Goal: Task Accomplishment & Management: Check status

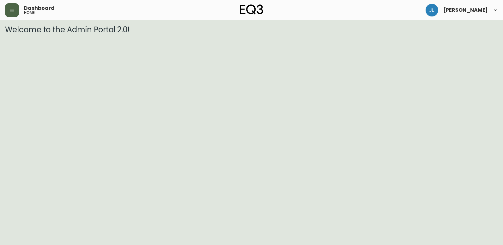
click at [6, 7] on button "button" at bounding box center [12, 10] width 14 height 14
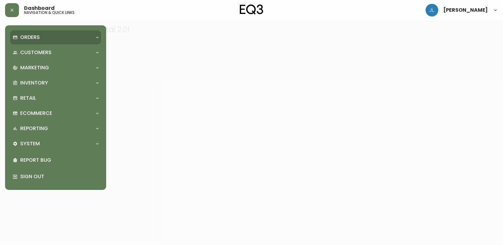
click at [57, 37] on div "Orders" at bounding box center [53, 37] width 80 height 7
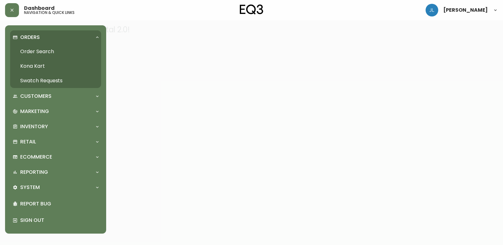
click at [58, 52] on link "Order Search" at bounding box center [55, 51] width 91 height 15
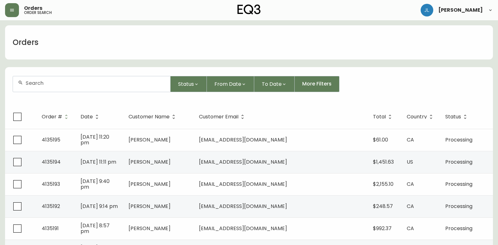
click at [96, 86] on div at bounding box center [91, 83] width 157 height 15
paste input "4134381"
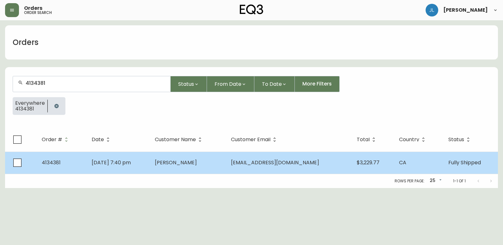
type input "4134381"
click at [150, 165] on td "Jul 28 2025, 7:40 pm" at bounding box center [118, 162] width 63 height 22
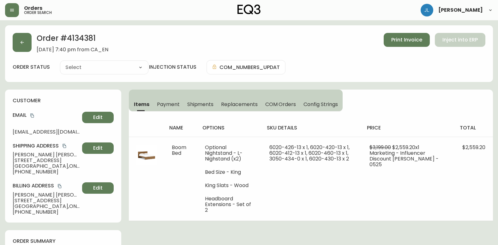
type input "Fully Shipped"
select select "FULLY_SHIPPED"
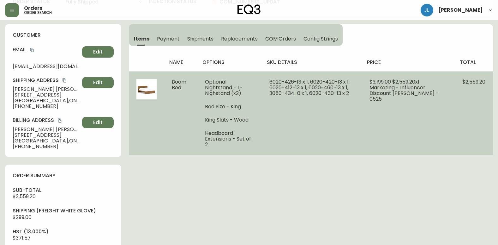
scroll to position [63, 0]
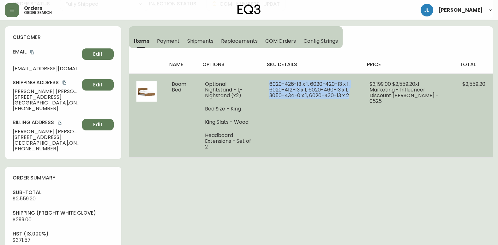
drag, startPoint x: 354, startPoint y: 96, endPoint x: 266, endPoint y: 85, distance: 89.1
click at [266, 85] on td "6020-426-13 x 1, 6020-420-13 x 1, 6020-412-13 x 1, 6020-460-13 x 1, 3050-434-0 …" at bounding box center [312, 115] width 100 height 84
copy span "6020-426-13 x 1, 6020-420-13 x 1, 6020-412-13 x 1, 6020-460-13 x 1, 3050-434-0 …"
click at [310, 142] on td "6020-426-13 x 1, 6020-420-13 x 1, 6020-412-13 x 1, 6020-460-13 x 1, 3050-434-0 …" at bounding box center [312, 115] width 100 height 84
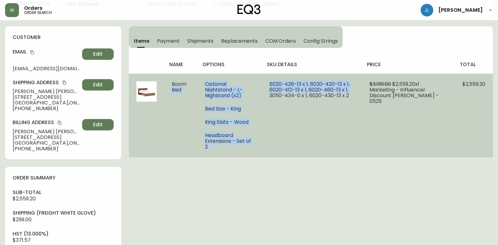
drag, startPoint x: 262, startPoint y: 144, endPoint x: 208, endPoint y: 90, distance: 76.4
click at [208, 90] on tr "Boom Bed Optional Nightstand - L-Nighstand (x2) Bed Size - King King Slats - Wo…" at bounding box center [311, 115] width 364 height 84
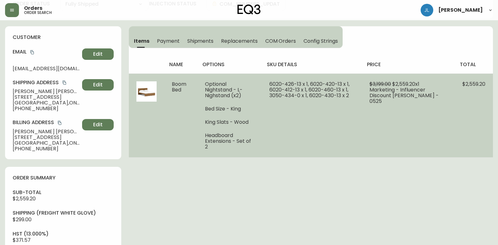
drag, startPoint x: 360, startPoint y: 98, endPoint x: 354, endPoint y: 97, distance: 6.1
click at [360, 98] on td "6020-426-13 x 1, 6020-420-13 x 1, 6020-412-13 x 1, 6020-460-13 x 1, 3050-434-0 …" at bounding box center [312, 115] width 100 height 84
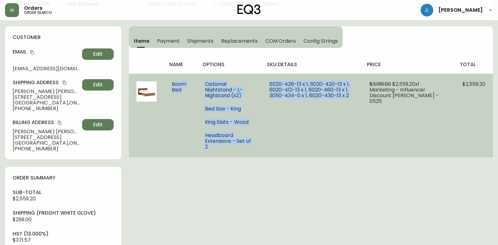
drag, startPoint x: 353, startPoint y: 96, endPoint x: 170, endPoint y: 83, distance: 183.7
click at [170, 83] on tr "Boom Bed Optional Nightstand - L-Nighstand (x2) Bed Size - King King Slats - Wo…" at bounding box center [311, 115] width 364 height 84
copy tr "Boom Bed Optional Nightstand - L-Nighstand (x2) Bed Size - King King Slats - Wo…"
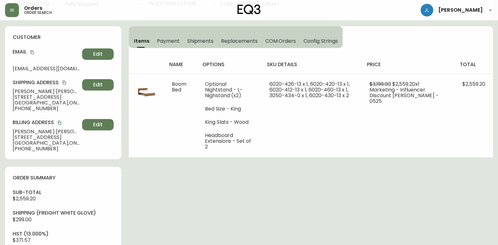
drag, startPoint x: 181, startPoint y: 191, endPoint x: 100, endPoint y: 163, distance: 86.3
click at [180, 191] on div "Order # 4134381 July 28, 2025 at 7:40 pm from CA_EN Print Invoice Inject into E…" at bounding box center [249, 225] width 488 height 526
drag, startPoint x: 53, startPoint y: 109, endPoint x: -1, endPoint y: 91, distance: 57.0
click at [0, 91] on html "Orders order search Jennyfer Lepage Order # 4134381 July 28, 2025 at 7:40 pm fr…" at bounding box center [249, 213] width 498 height 552
copy div "Hanh Hoang 65b Pinhey Street Ottawa , ON , K1Y 1T5 , CA +16138820797"
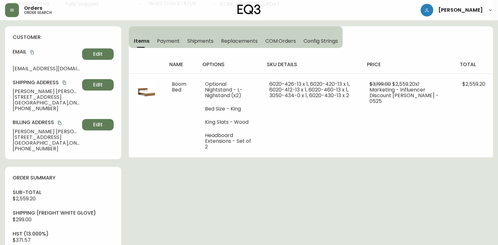
click at [190, 196] on div "Order # 4134381 July 28, 2025 at 7:40 pm from CA_EN Print Invoice Inject into E…" at bounding box center [249, 225] width 488 height 526
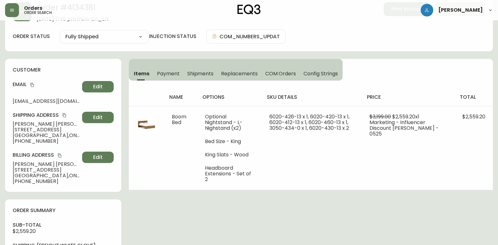
scroll to position [0, 0]
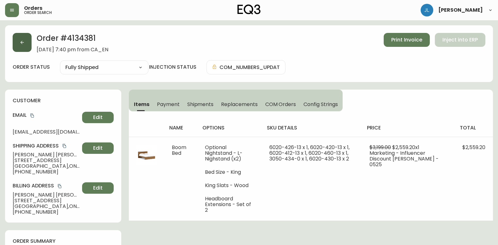
click at [25, 48] on button "button" at bounding box center [22, 42] width 19 height 19
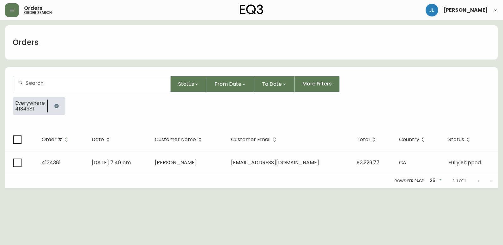
click at [57, 105] on icon "button" at bounding box center [56, 105] width 5 height 5
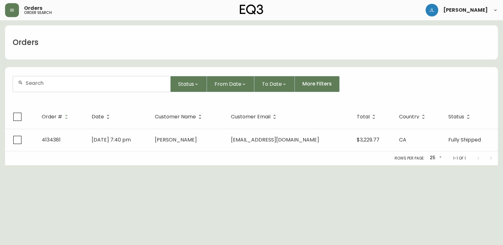
click at [55, 87] on div at bounding box center [91, 83] width 157 height 15
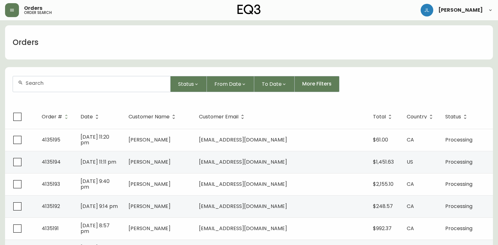
paste input "4133331"
type input "4133331"
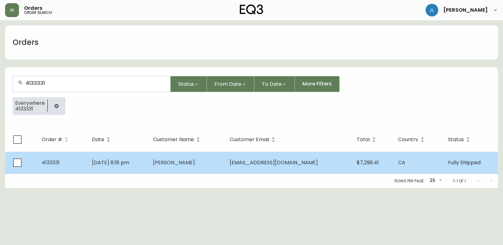
click at [148, 158] on td "May 26 2025, 8:18 pm" at bounding box center [117, 162] width 61 height 22
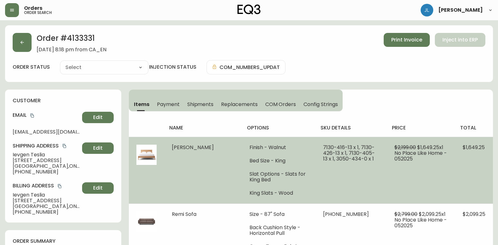
type input "Fully Shipped"
select select "FULLY_SHIPPED"
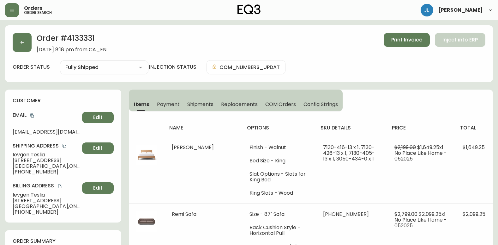
click at [183, 45] on div "Order # 4133331 May 26, 2025 at 8:18 pm from CA_EN Print Invoice Inject into ERP" at bounding box center [249, 43] width 473 height 20
